Goal: Task Accomplishment & Management: Use online tool/utility

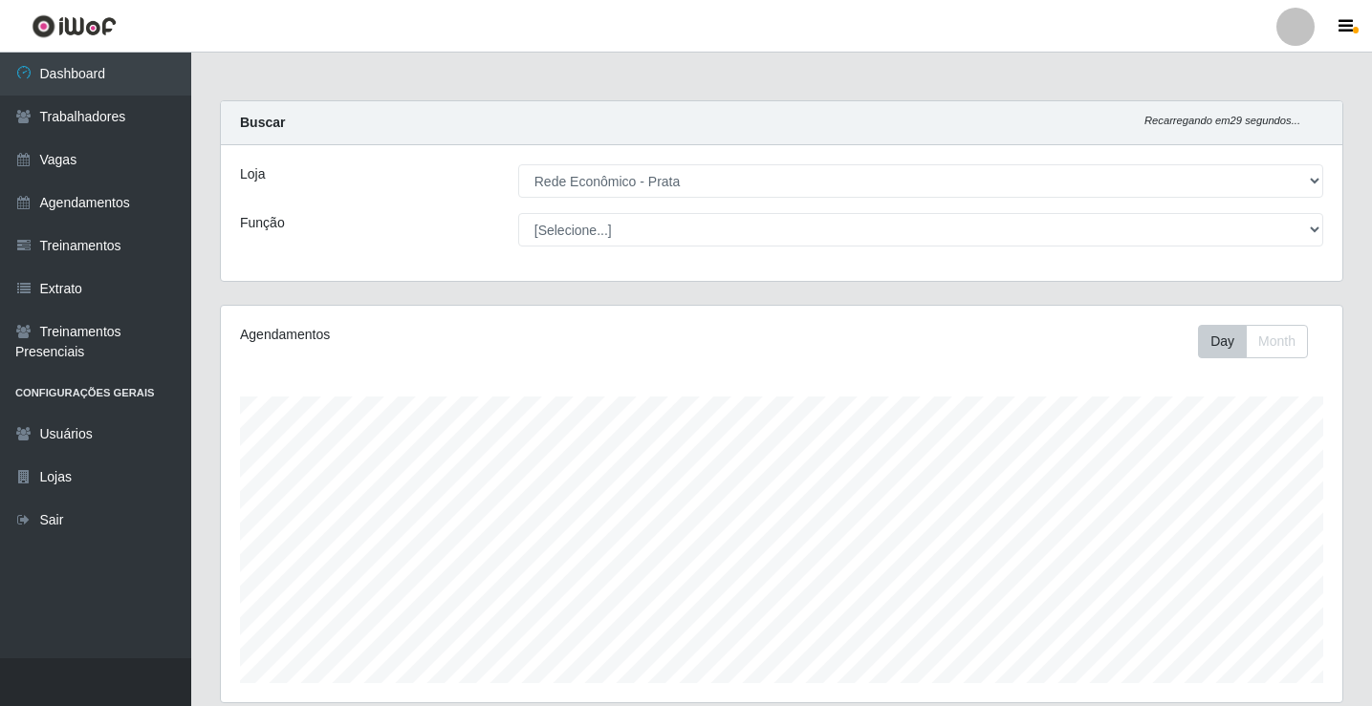
select select "192"
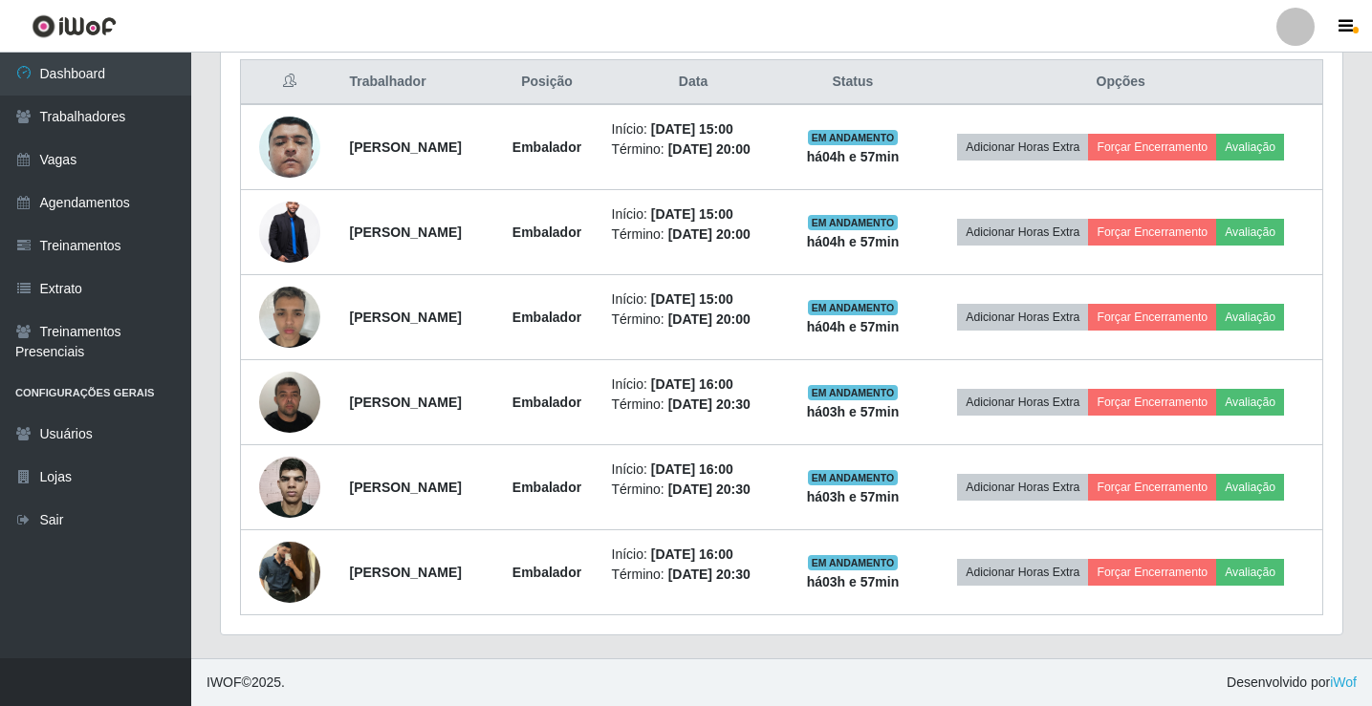
scroll to position [397, 1121]
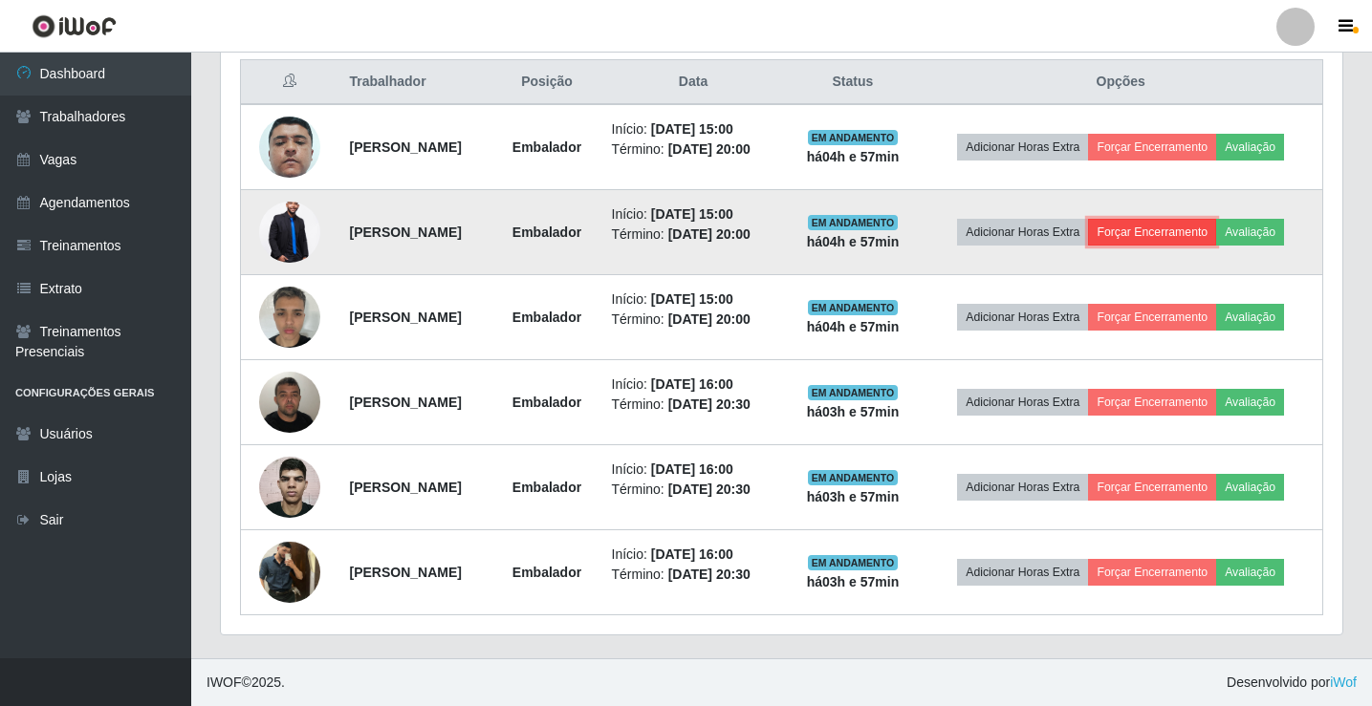
click at [1154, 225] on button "Forçar Encerramento" at bounding box center [1152, 232] width 128 height 27
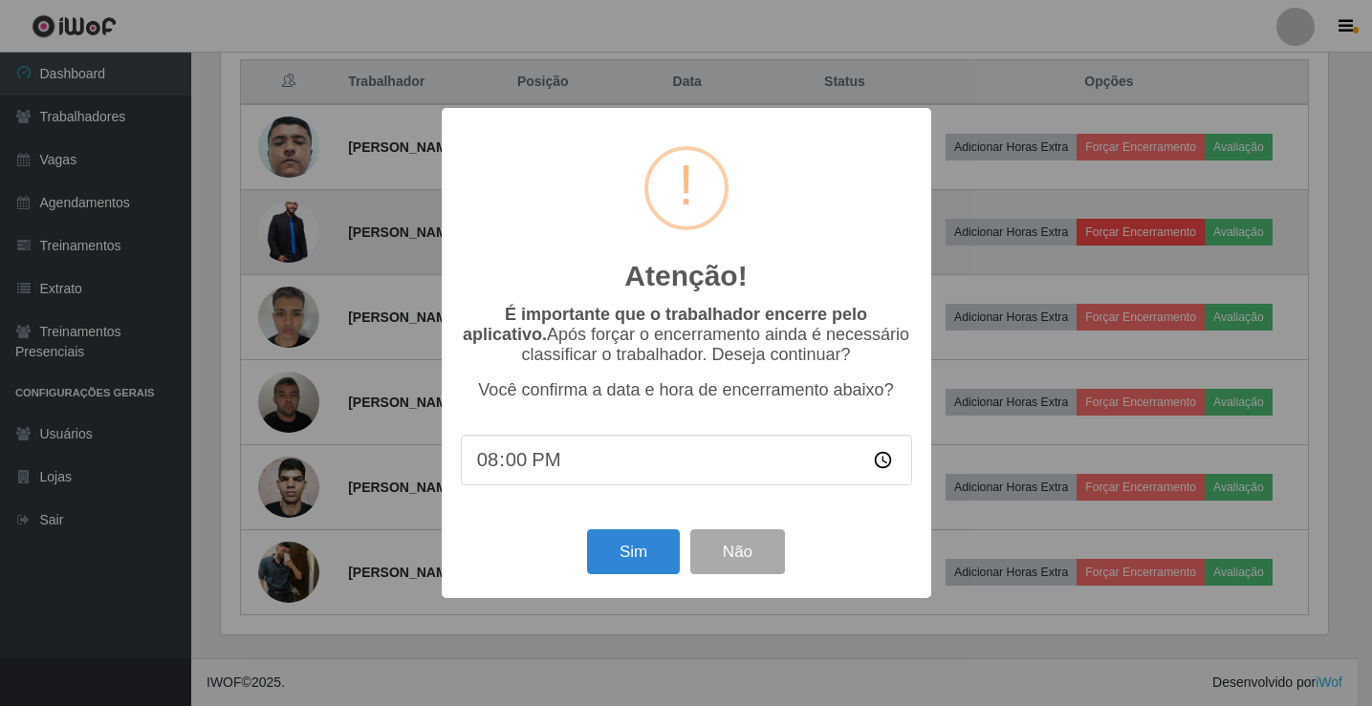
scroll to position [397, 1112]
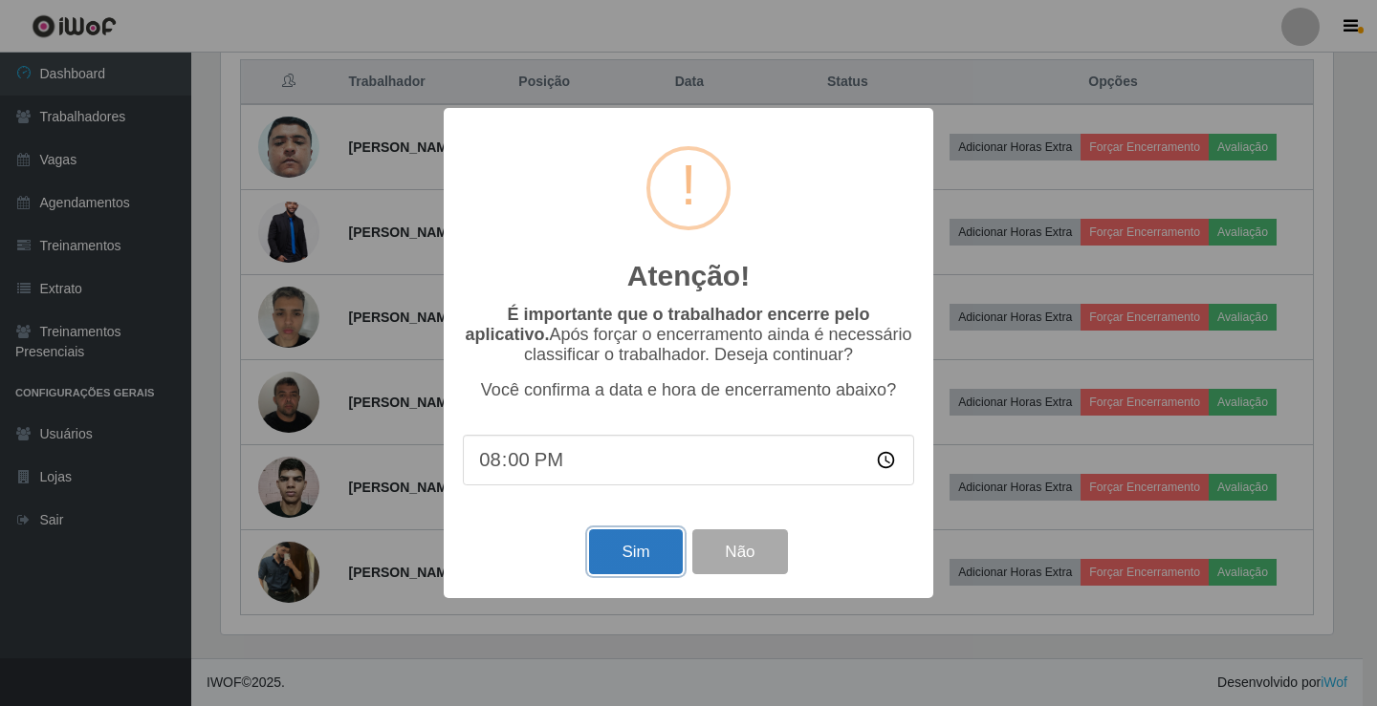
click at [634, 545] on button "Sim" at bounding box center [635, 552] width 93 height 45
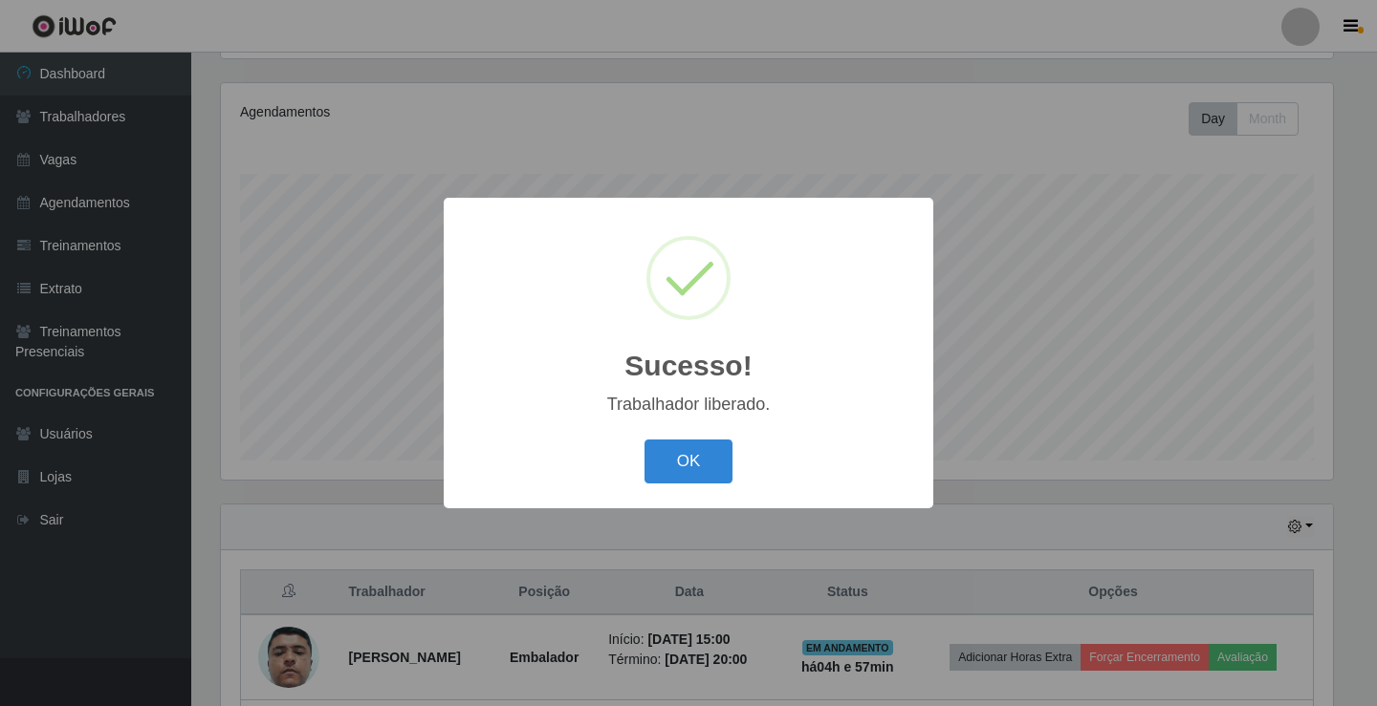
click at [644, 440] on button "OK" at bounding box center [688, 462] width 89 height 45
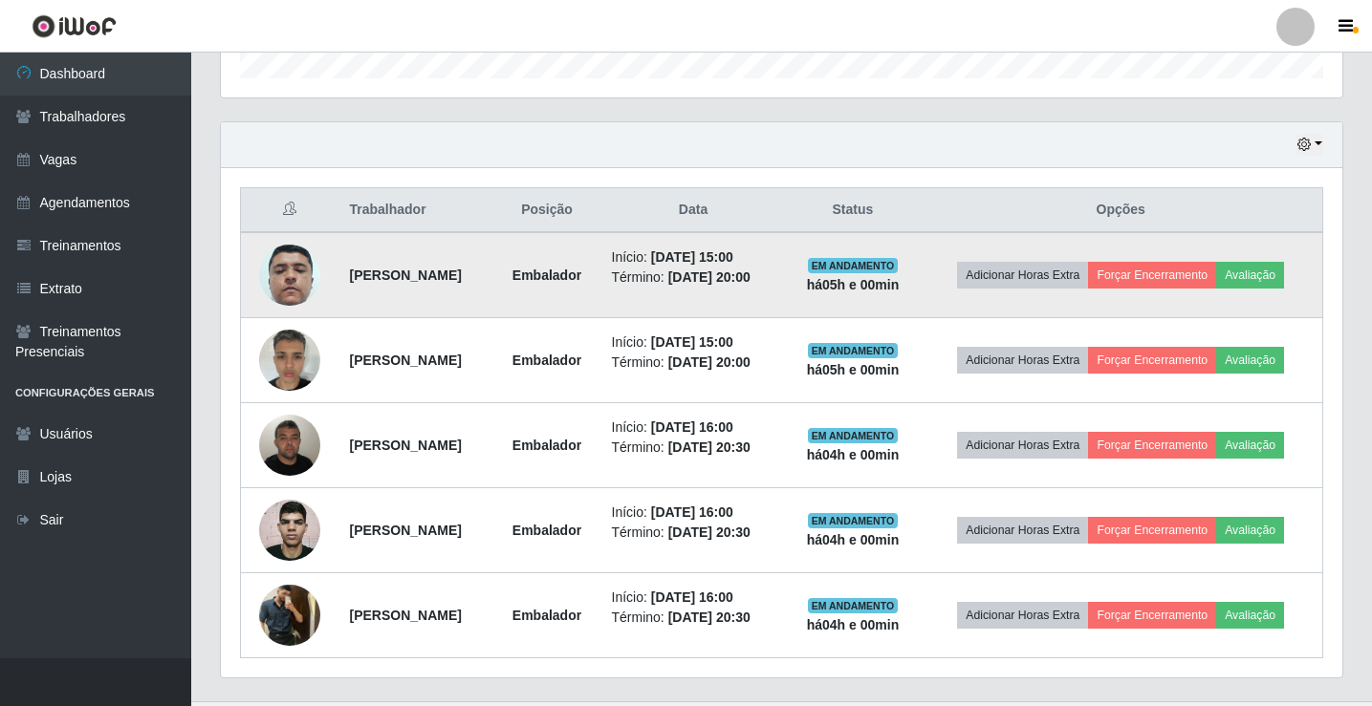
scroll to position [648, 0]
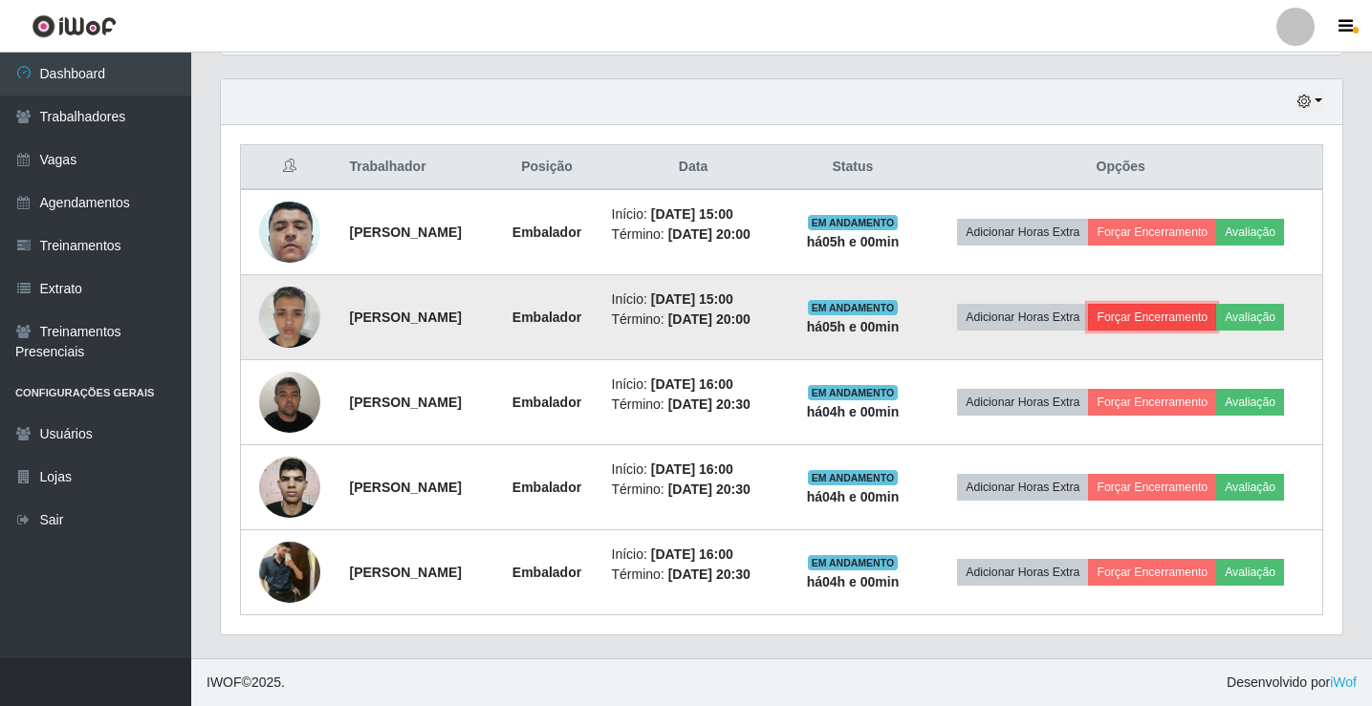
click at [1180, 312] on button "Forçar Encerramento" at bounding box center [1152, 317] width 128 height 27
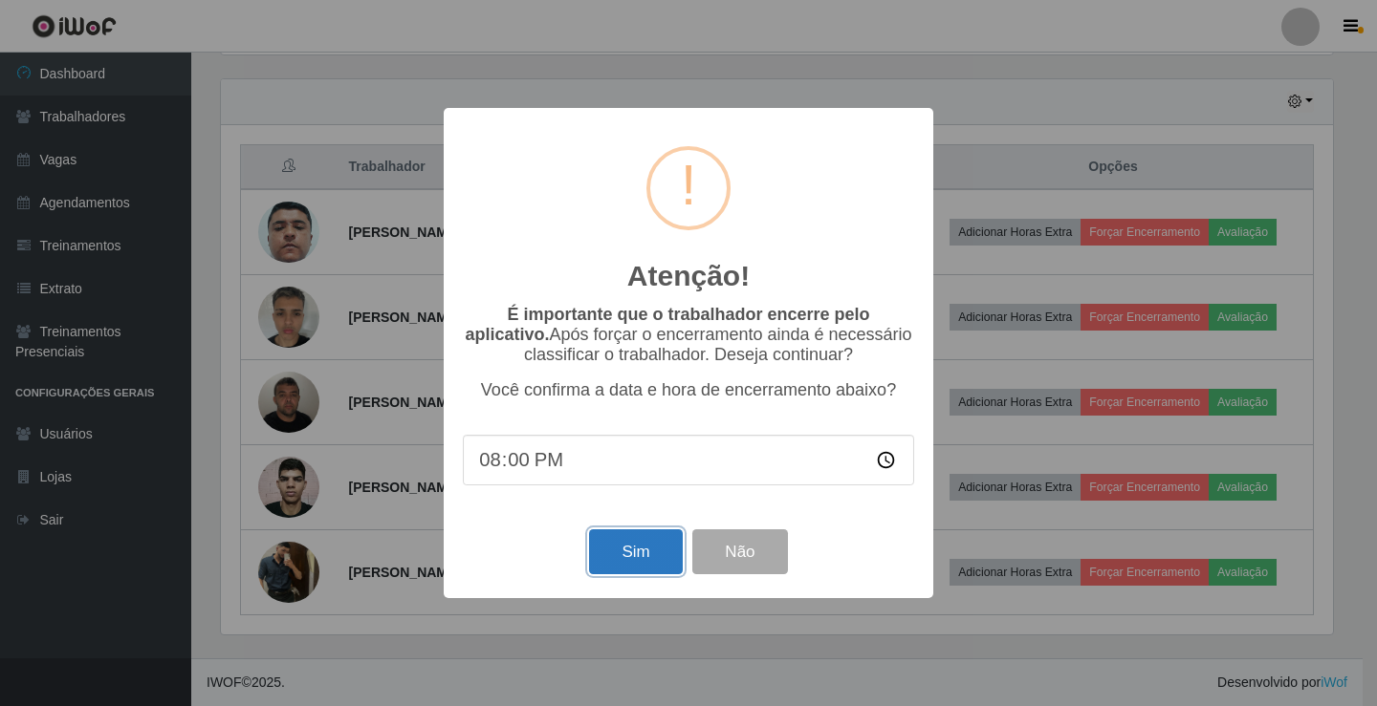
click at [613, 562] on button "Sim" at bounding box center [635, 552] width 93 height 45
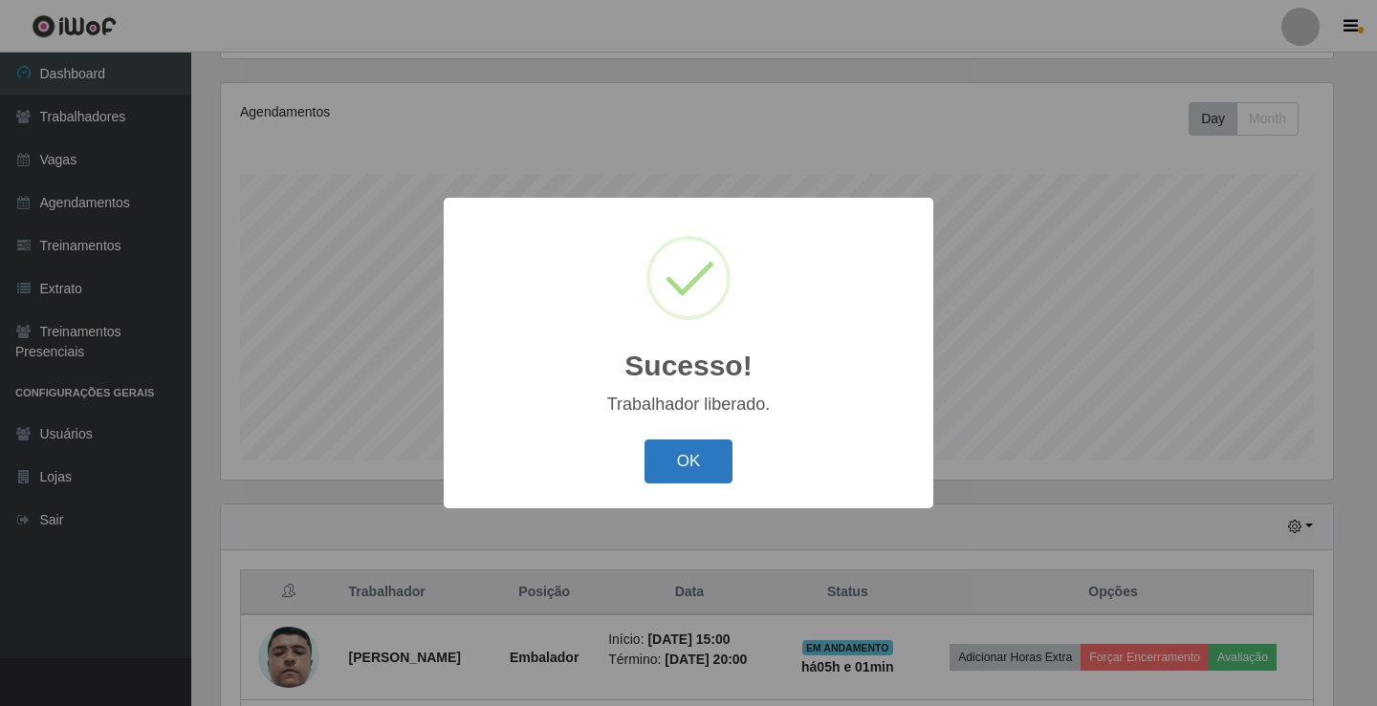
click at [705, 465] on button "OK" at bounding box center [688, 462] width 89 height 45
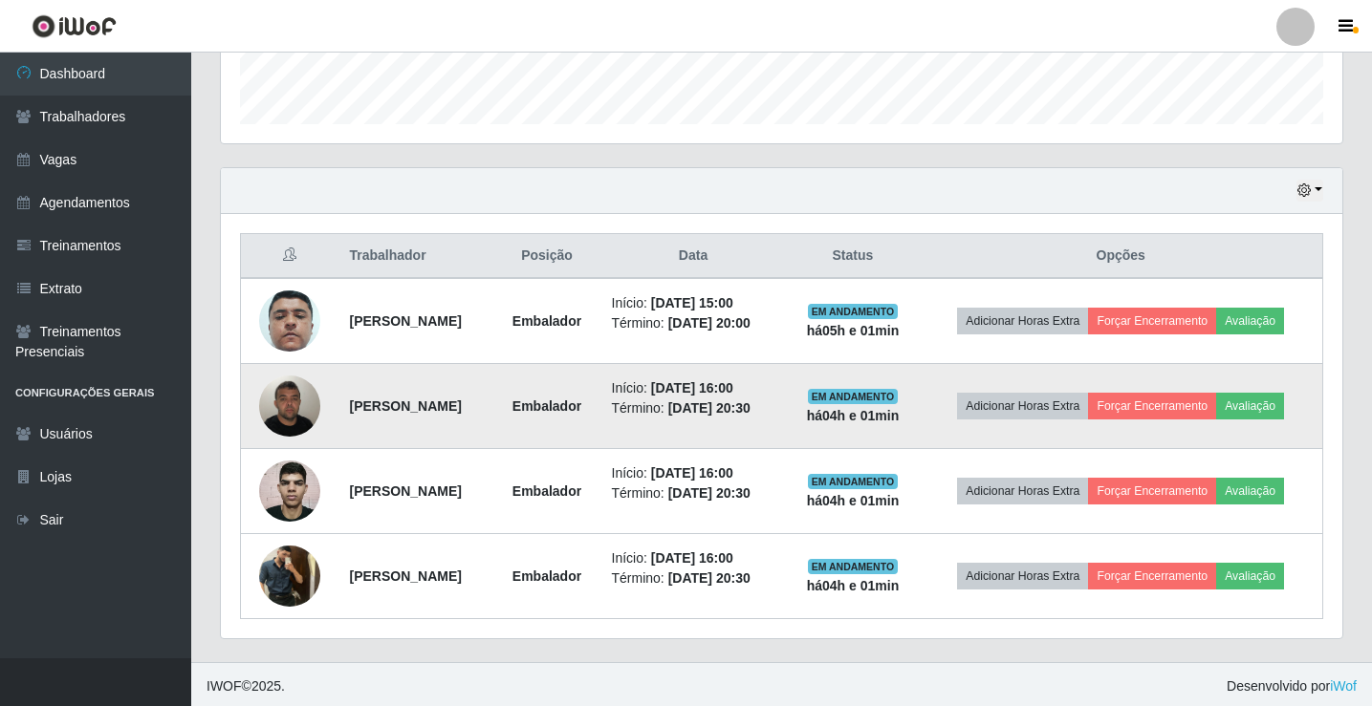
scroll to position [563, 0]
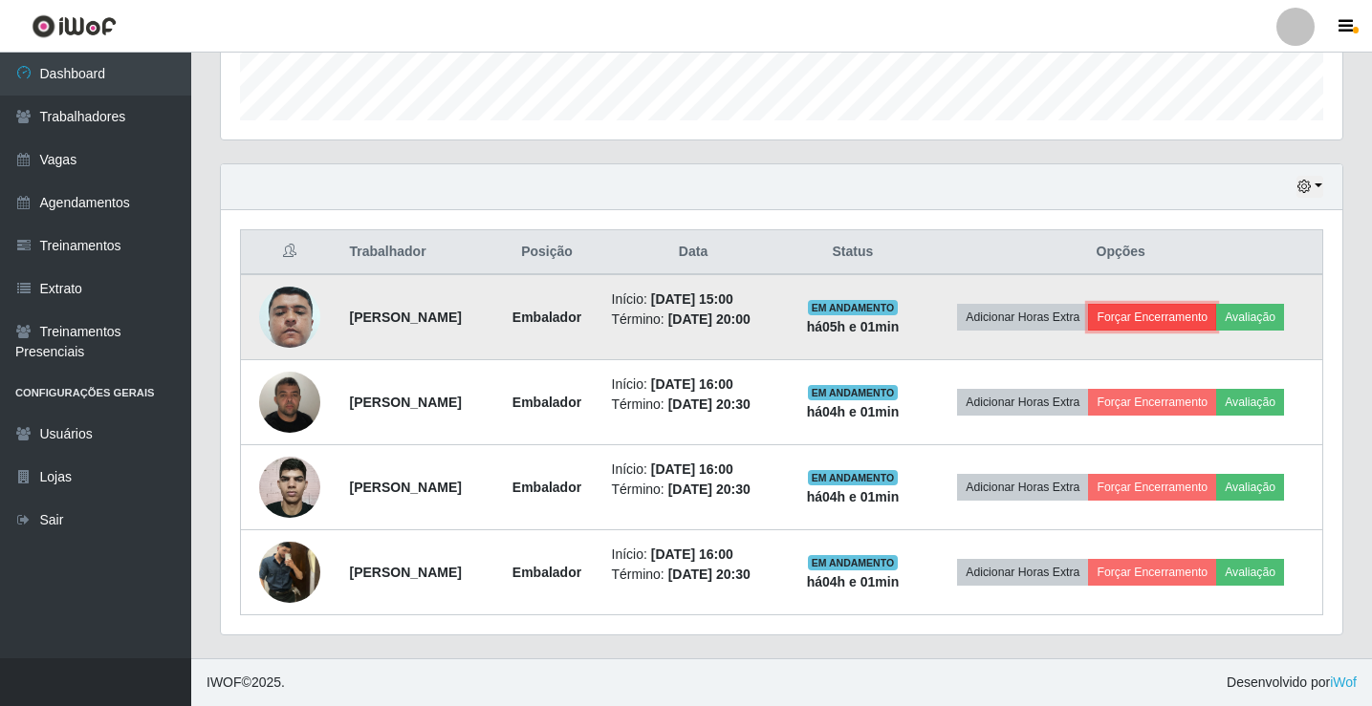
click at [1160, 308] on button "Forçar Encerramento" at bounding box center [1152, 317] width 128 height 27
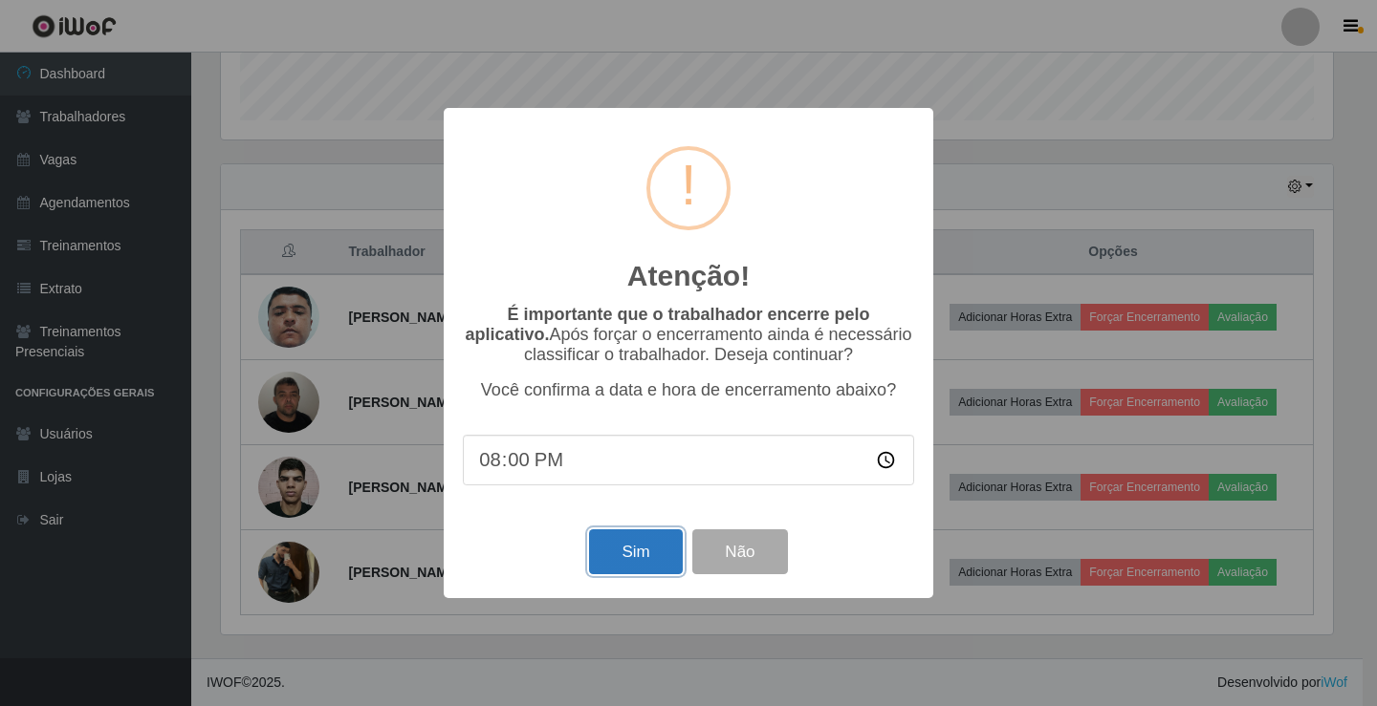
click at [649, 548] on button "Sim" at bounding box center [635, 552] width 93 height 45
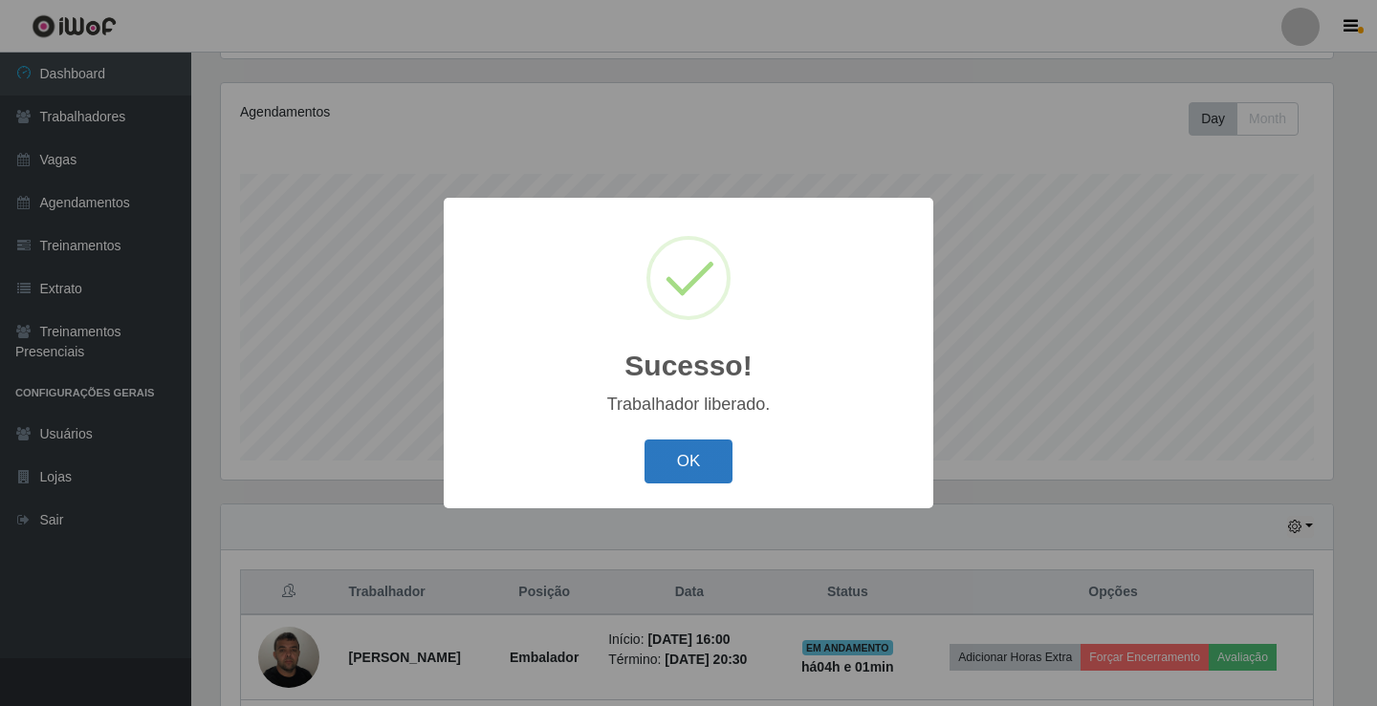
click at [698, 461] on button "OK" at bounding box center [688, 462] width 89 height 45
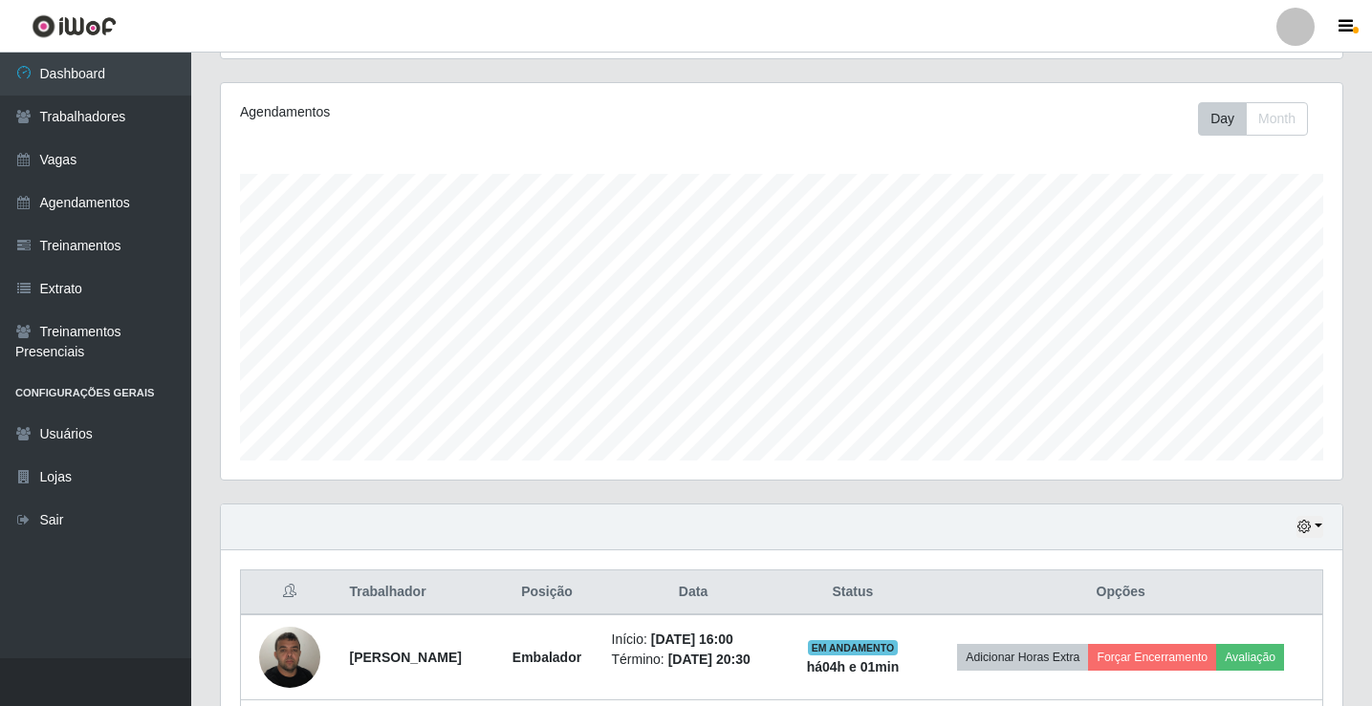
scroll to position [478, 0]
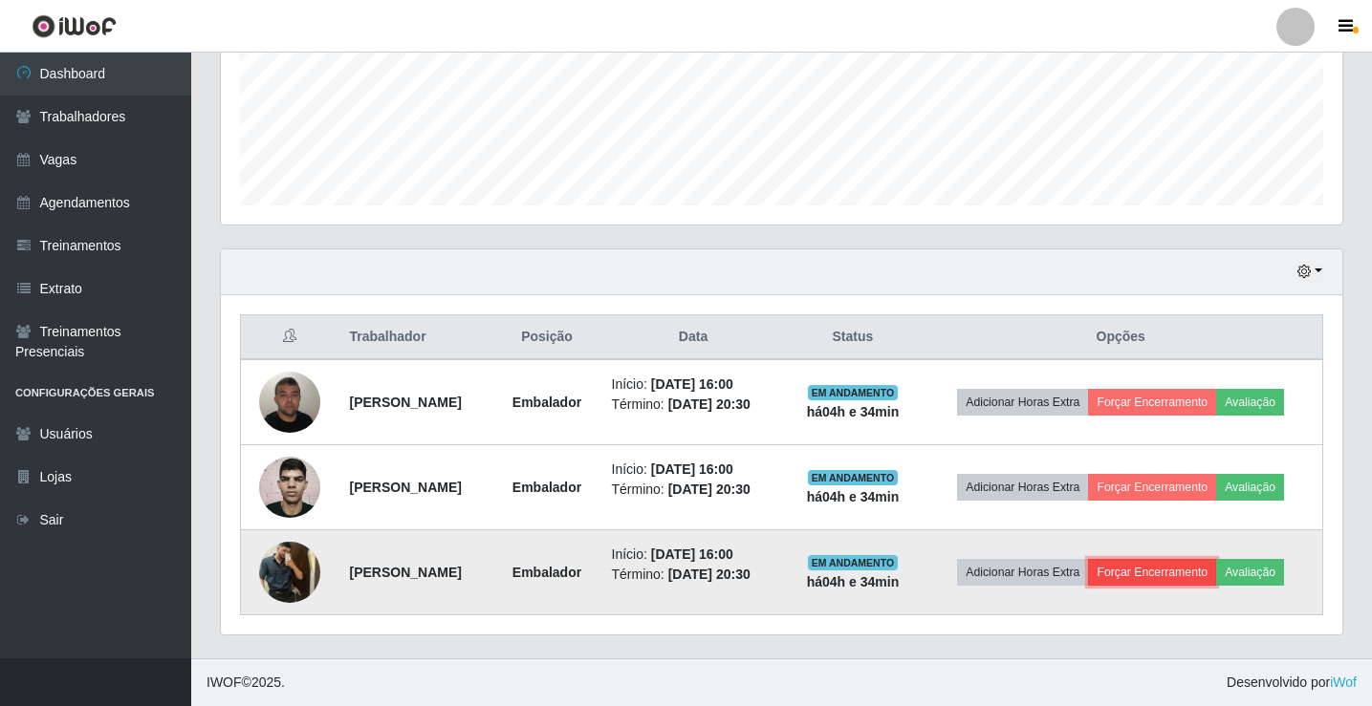
click at [1172, 571] on button "Forçar Encerramento" at bounding box center [1152, 572] width 128 height 27
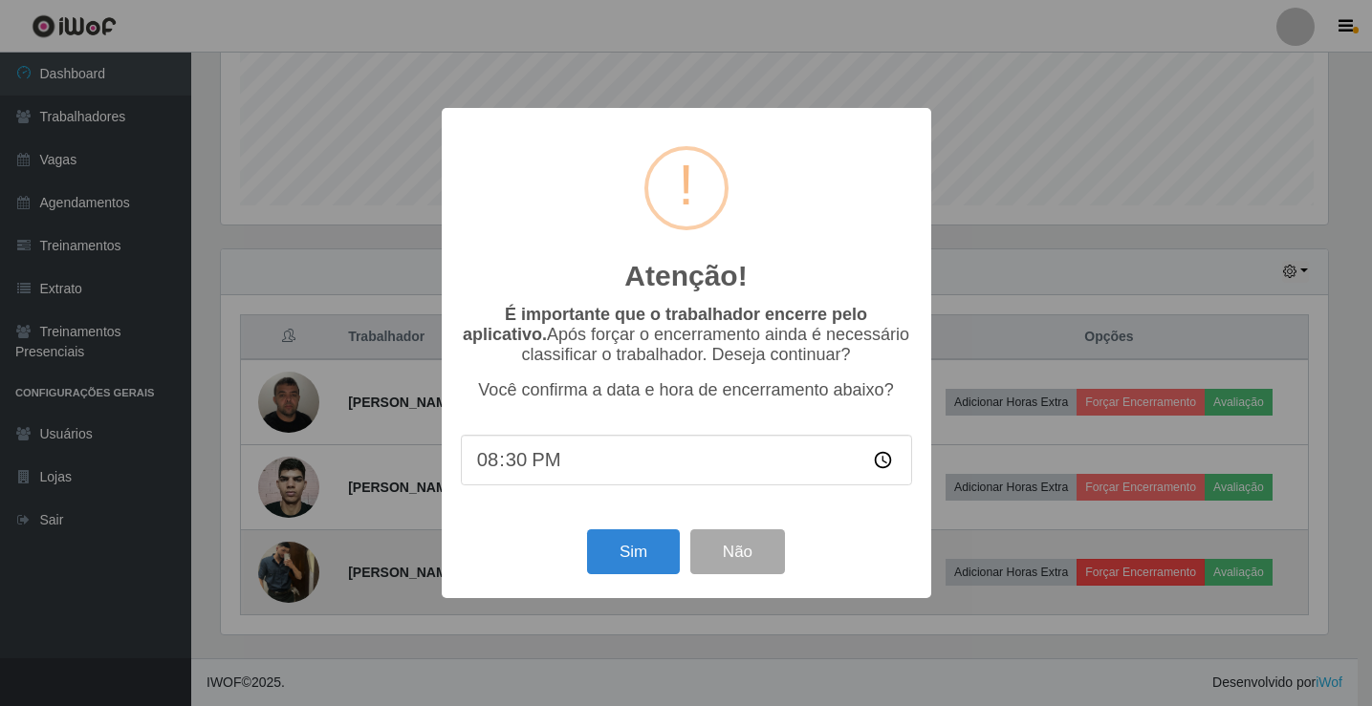
scroll to position [397, 1112]
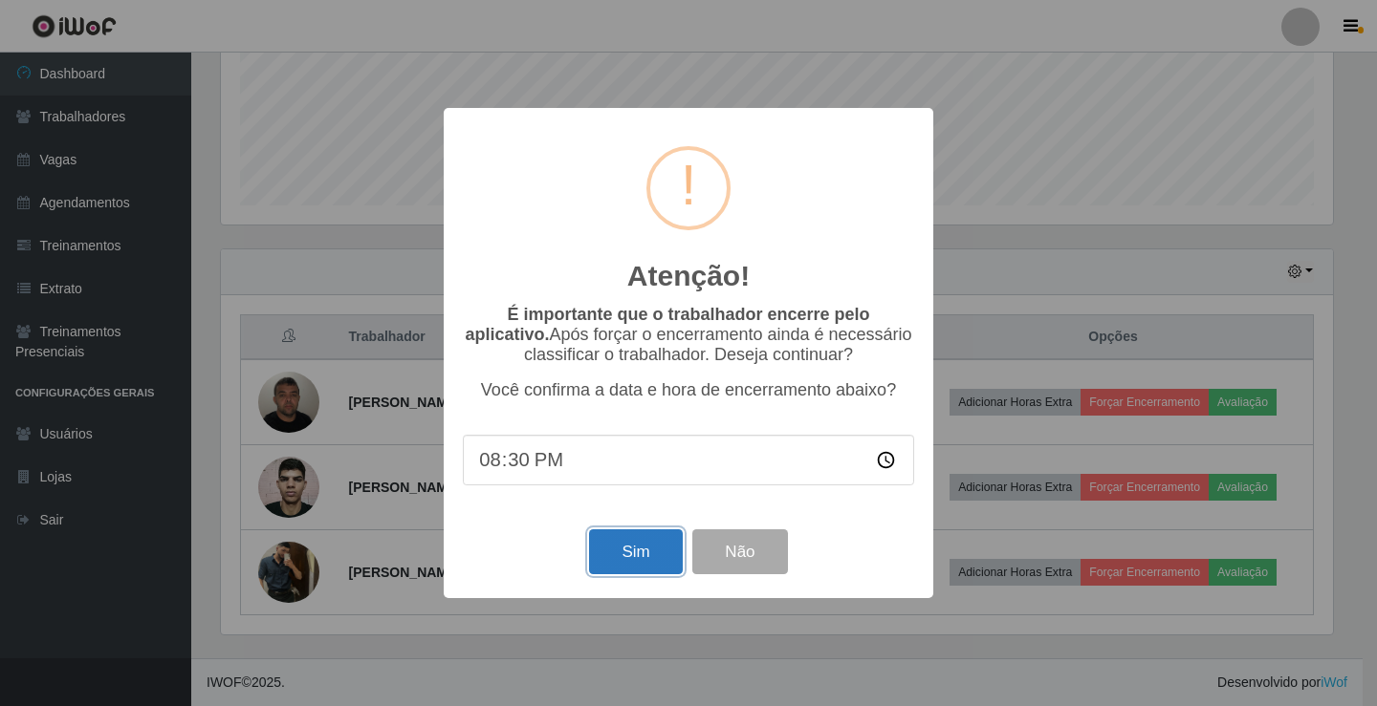
click at [610, 565] on button "Sim" at bounding box center [635, 552] width 93 height 45
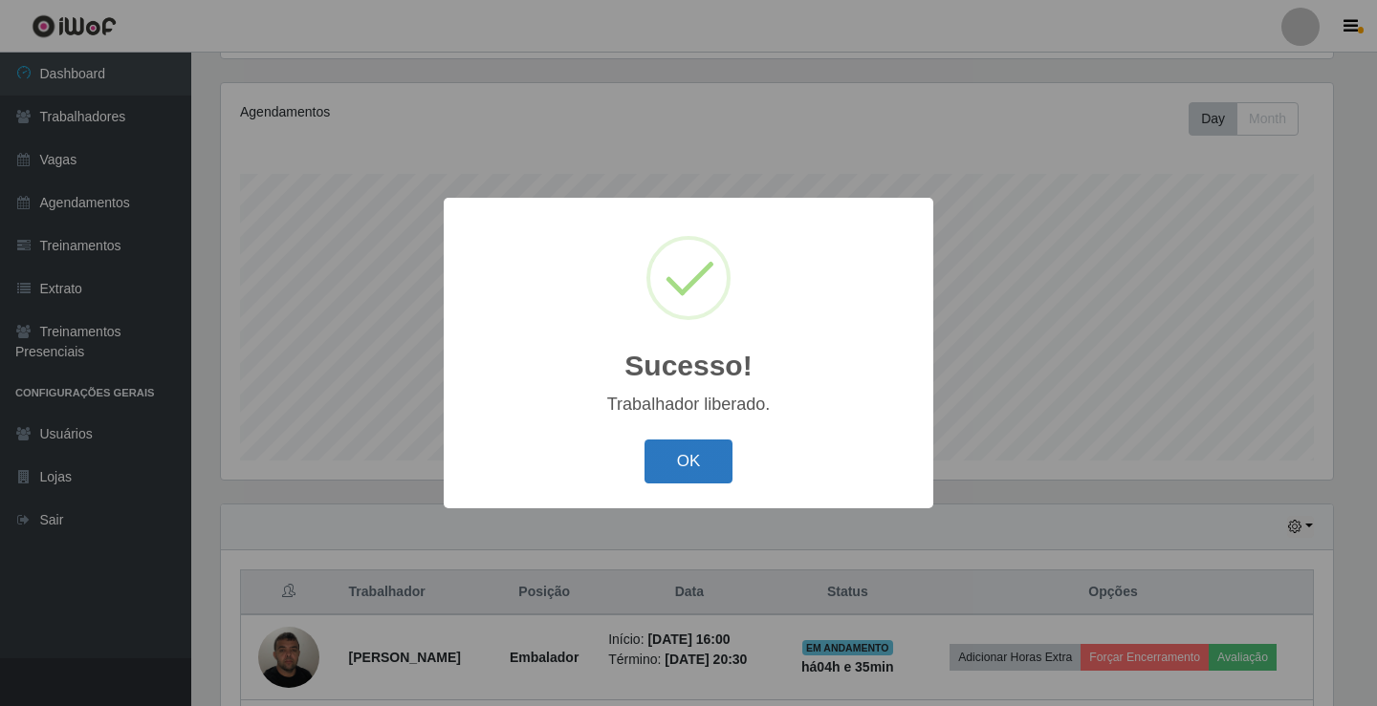
click at [682, 461] on button "OK" at bounding box center [688, 462] width 89 height 45
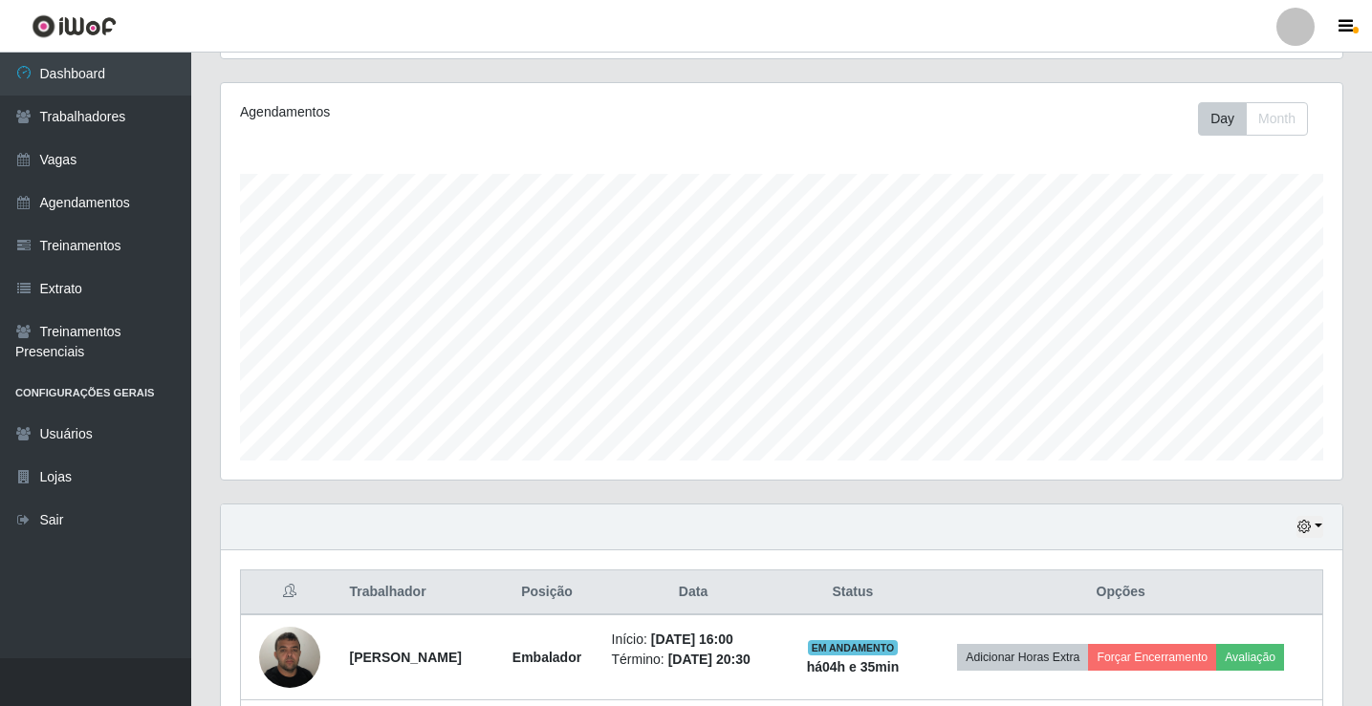
scroll to position [393, 0]
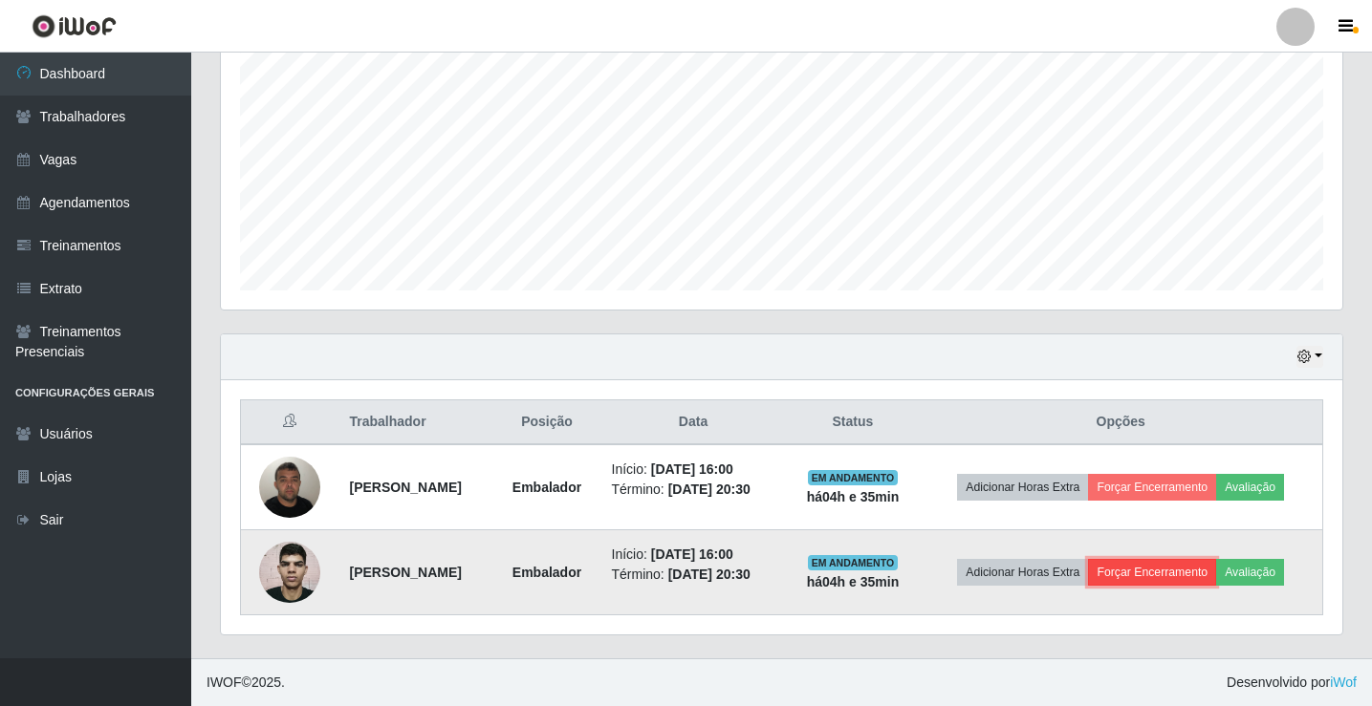
click at [1136, 562] on button "Forçar Encerramento" at bounding box center [1152, 572] width 128 height 27
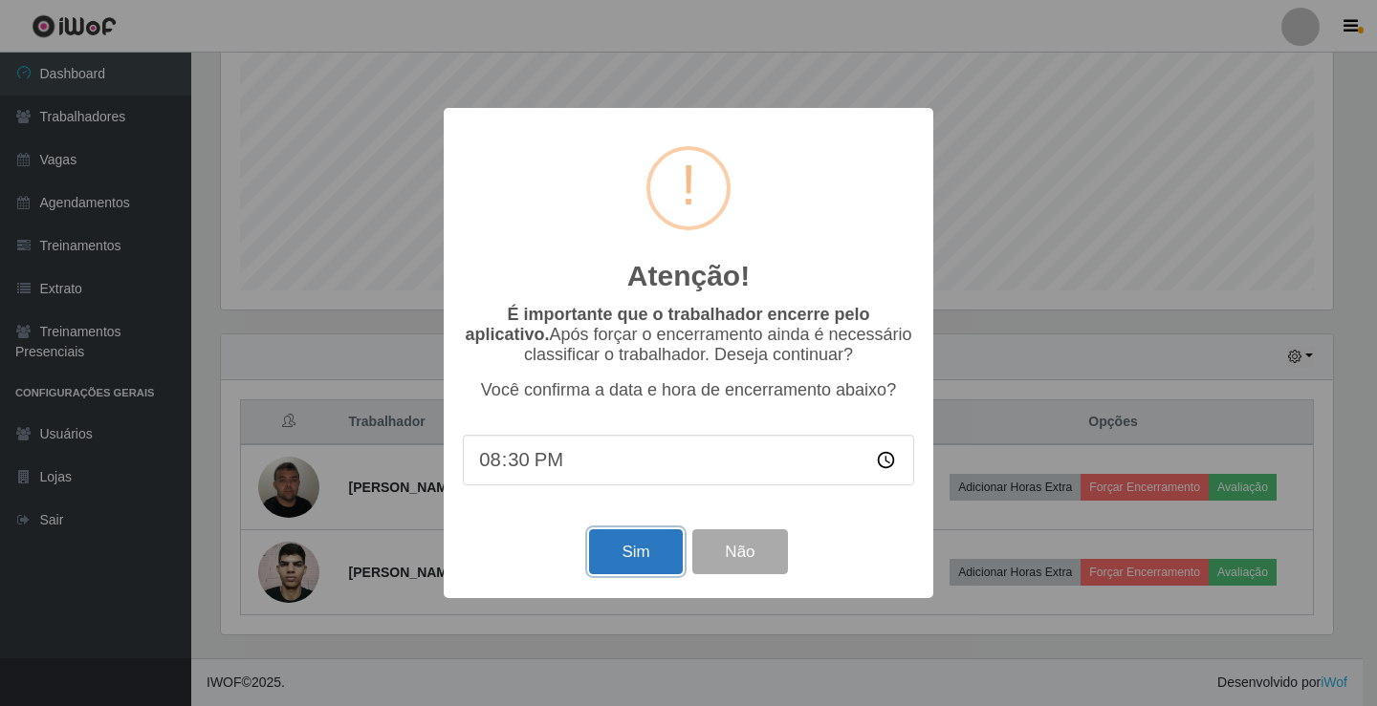
click at [617, 547] on button "Sim" at bounding box center [635, 552] width 93 height 45
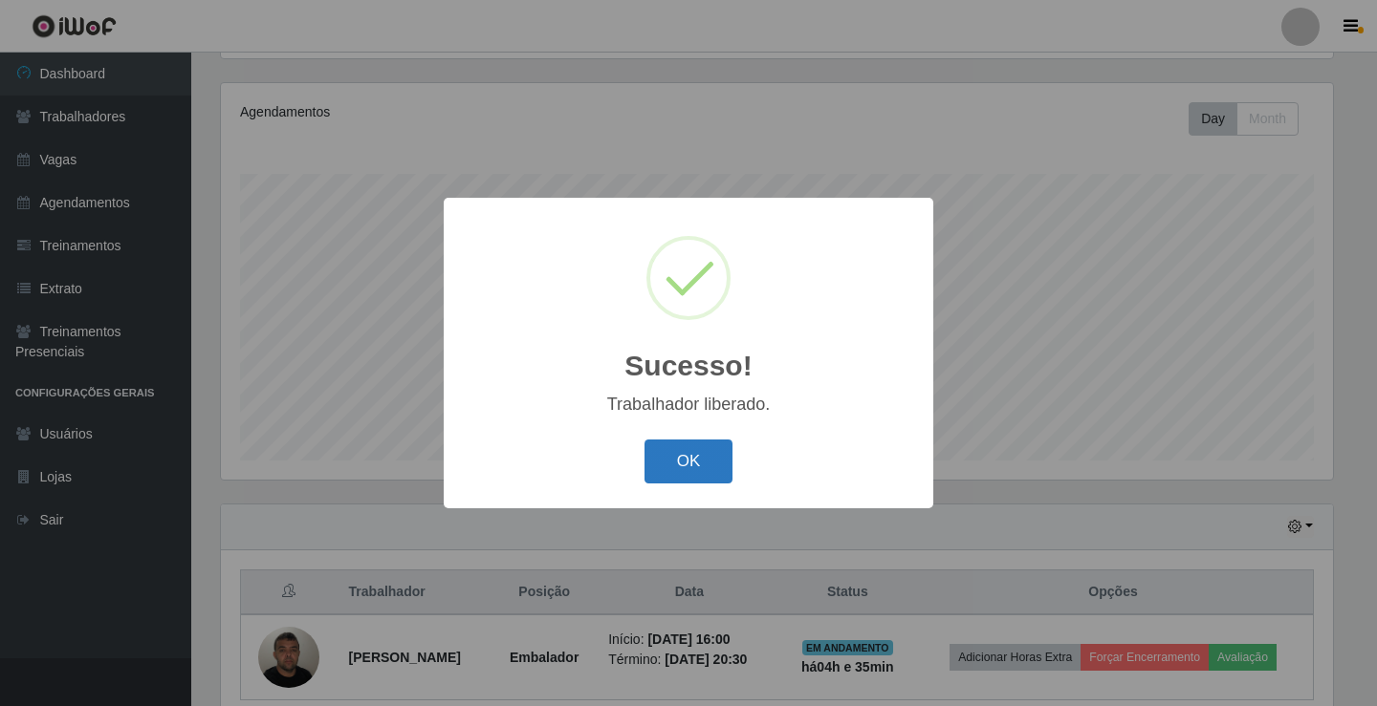
click at [710, 471] on button "OK" at bounding box center [688, 462] width 89 height 45
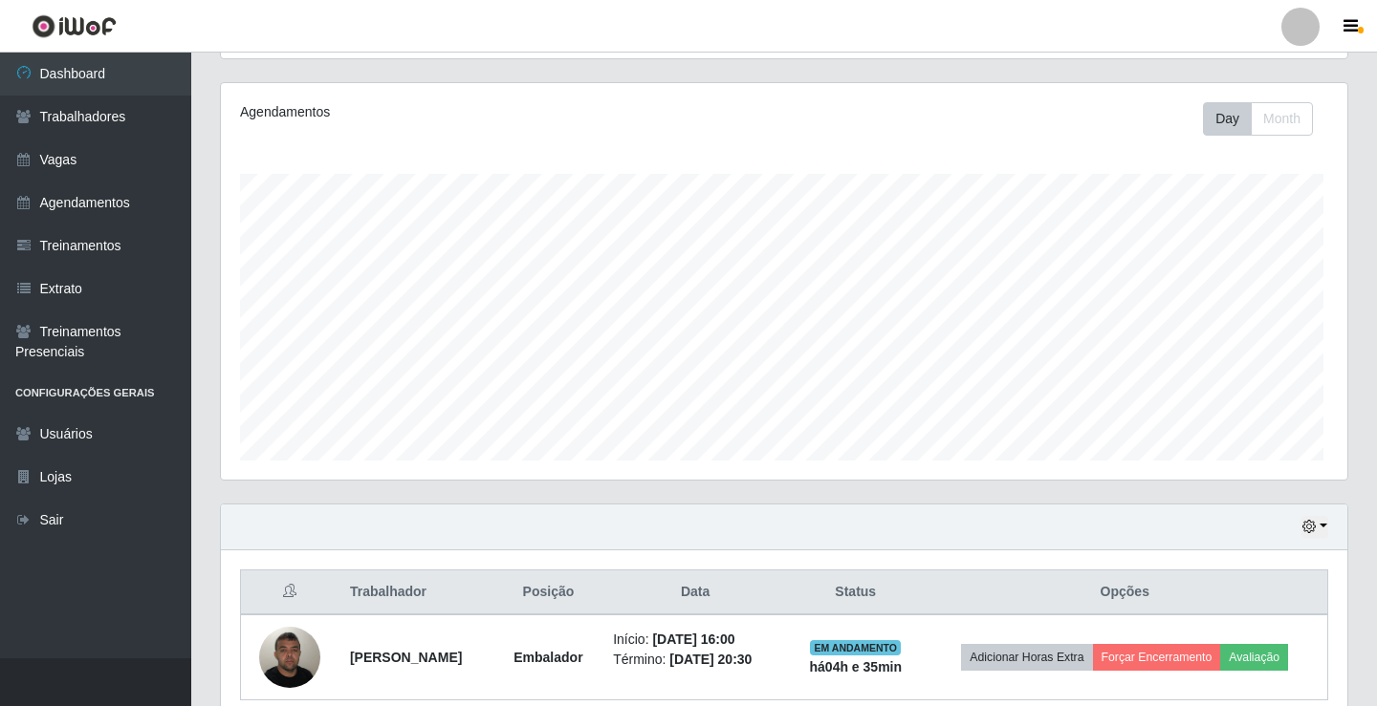
scroll to position [397, 1121]
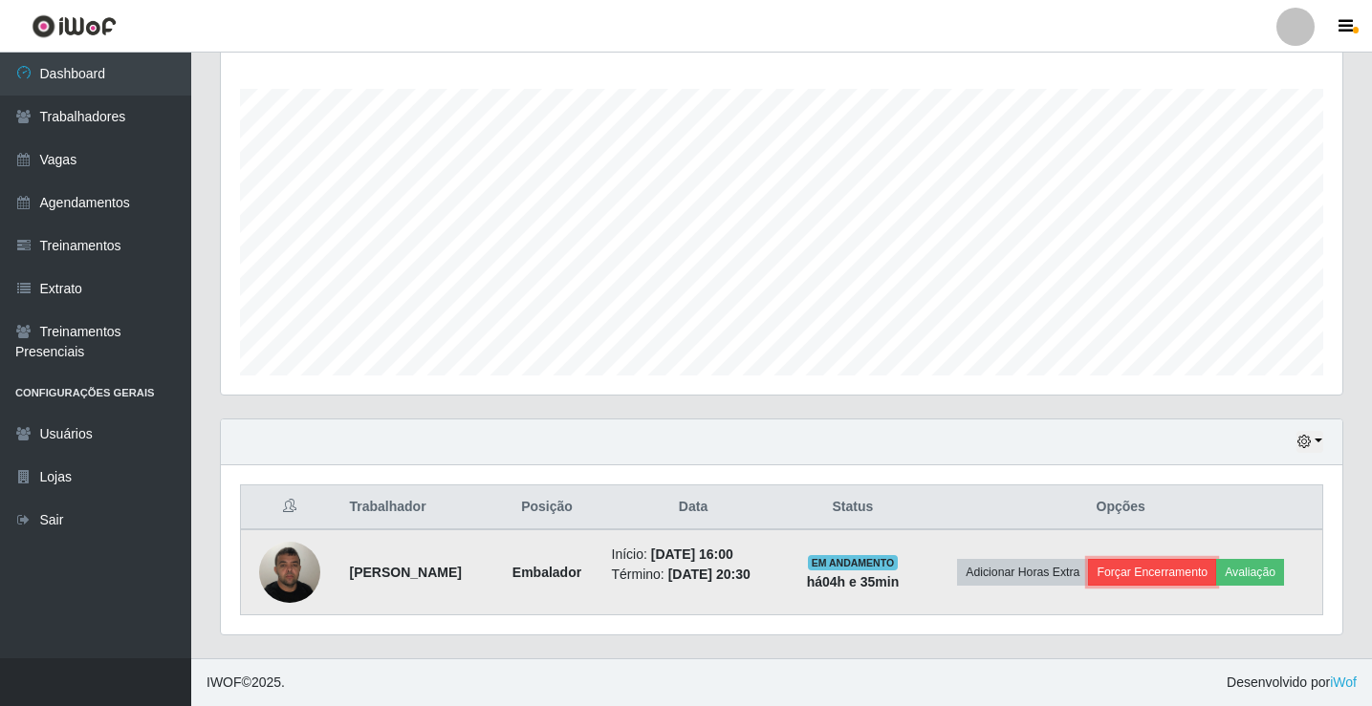
click at [1176, 581] on button "Forçar Encerramento" at bounding box center [1152, 572] width 128 height 27
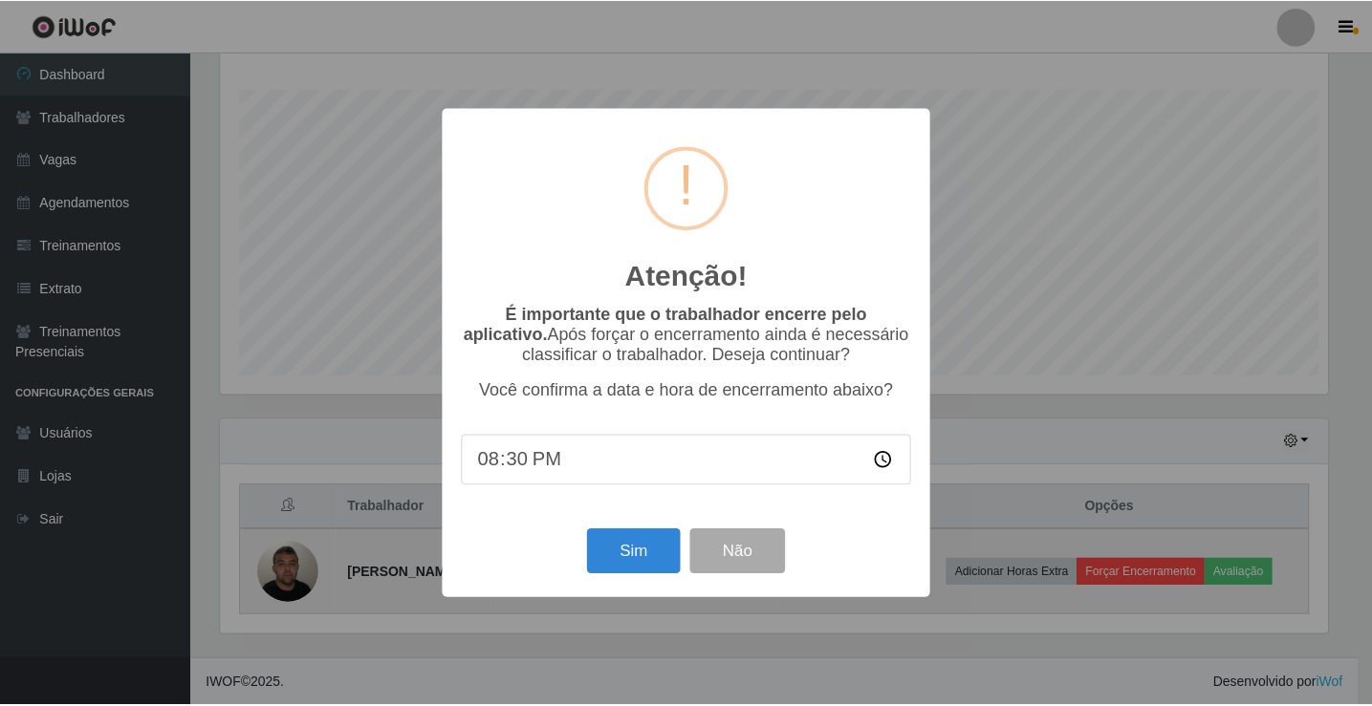
scroll to position [397, 1112]
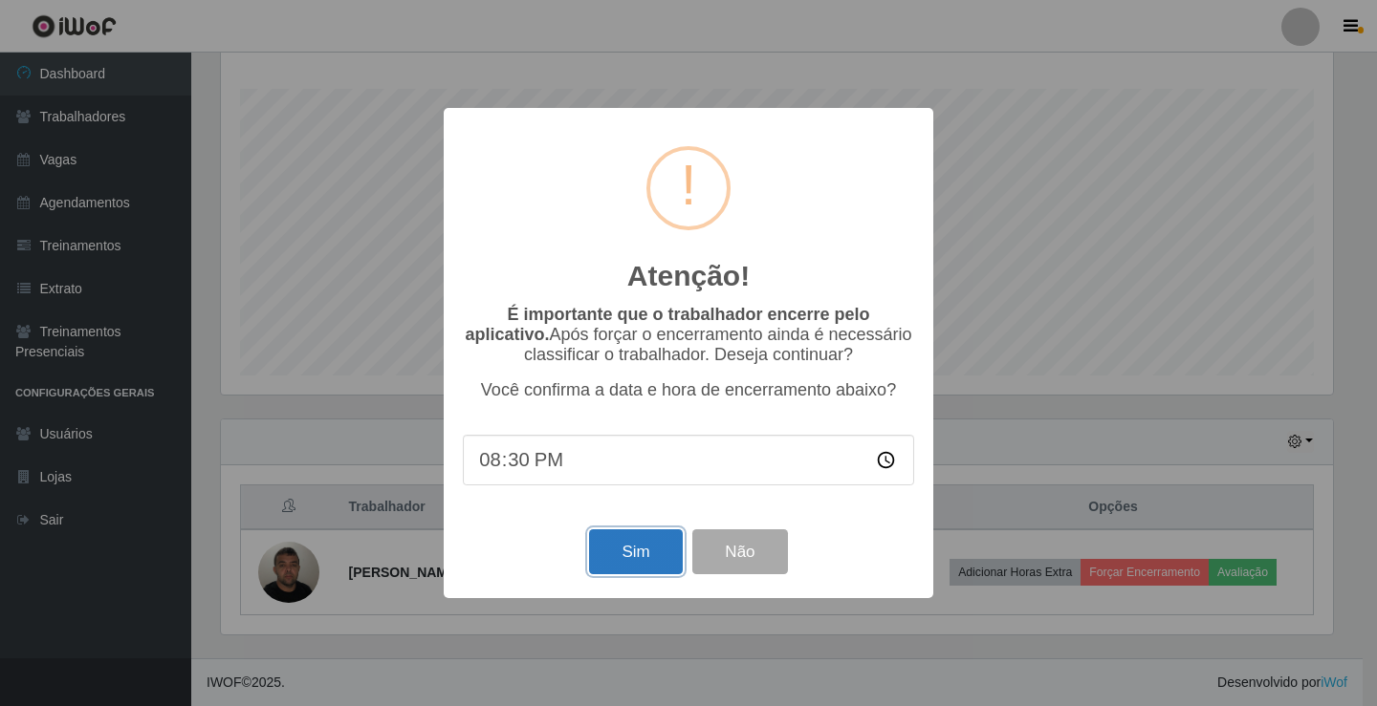
click at [638, 544] on button "Sim" at bounding box center [635, 552] width 93 height 45
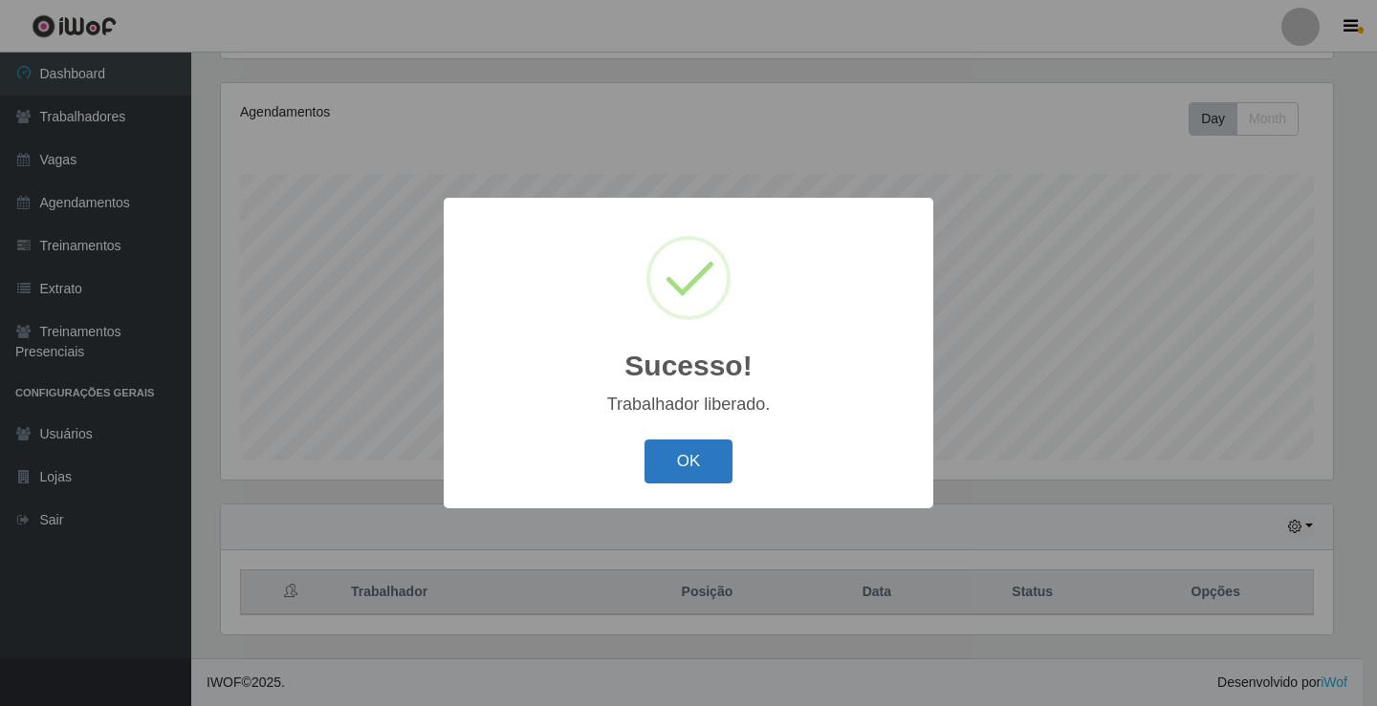
click at [716, 459] on button "OK" at bounding box center [688, 462] width 89 height 45
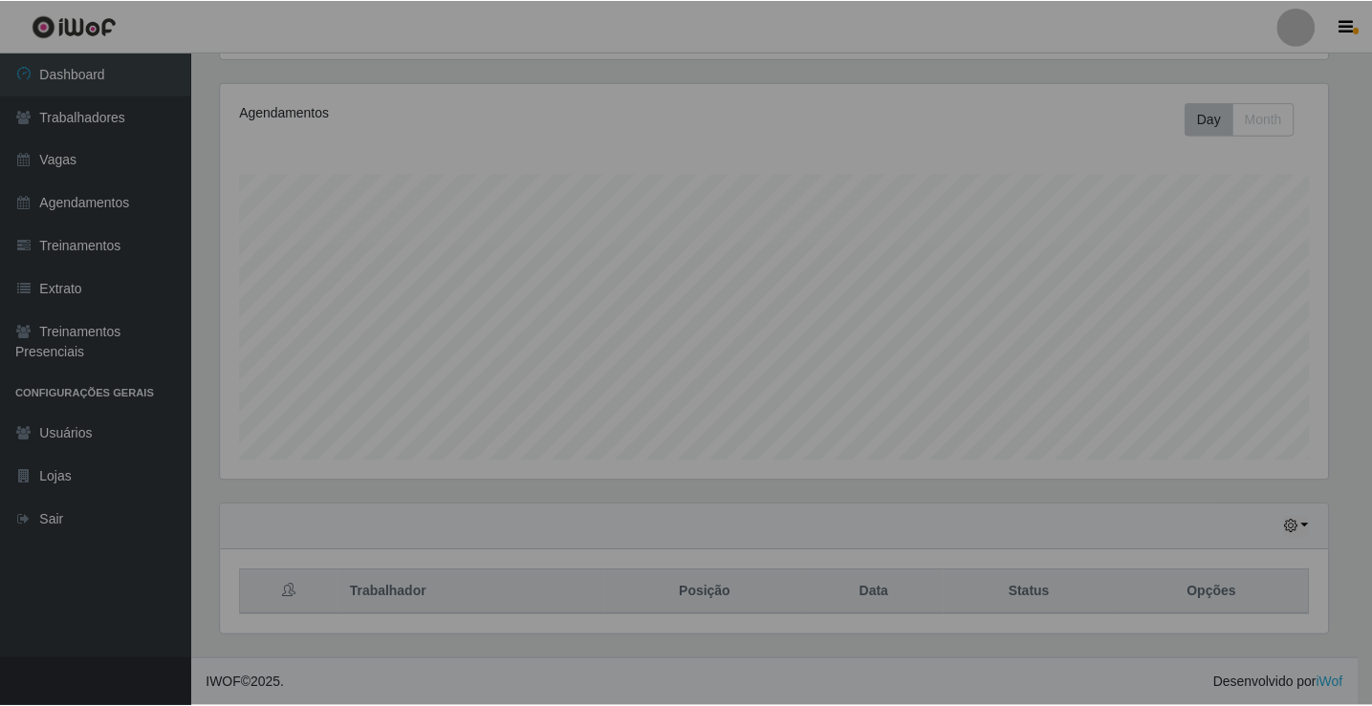
scroll to position [397, 1121]
